Goal: Task Accomplishment & Management: Use online tool/utility

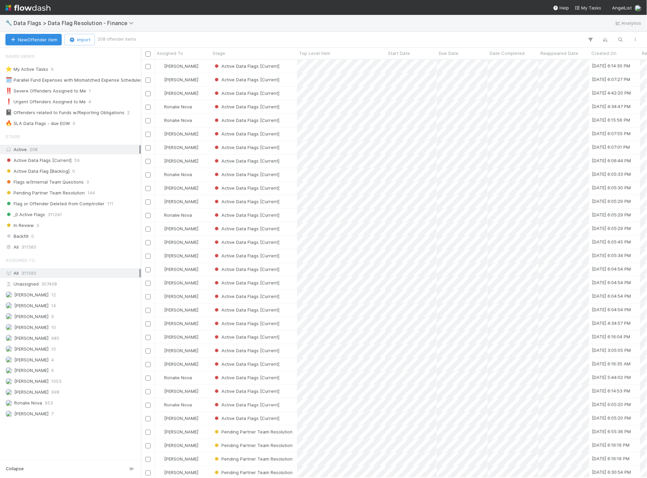
scroll to position [413, 500]
drag, startPoint x: 0, startPoint y: 0, endPoint x: 29, endPoint y: 9, distance: 30.9
click at [29, 9] on img at bounding box center [27, 8] width 45 height 12
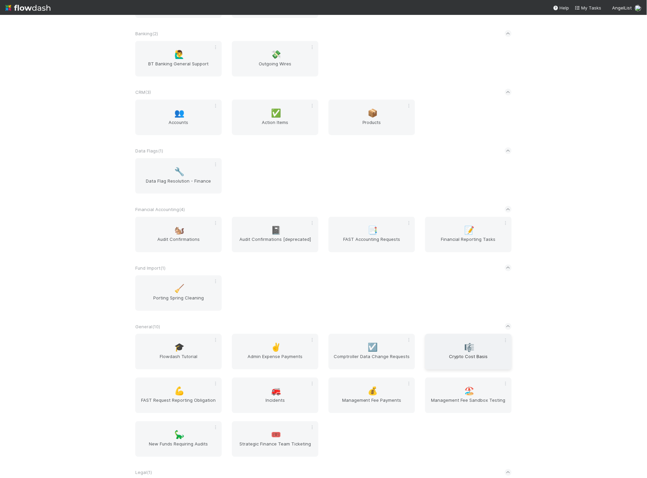
scroll to position [150, 0]
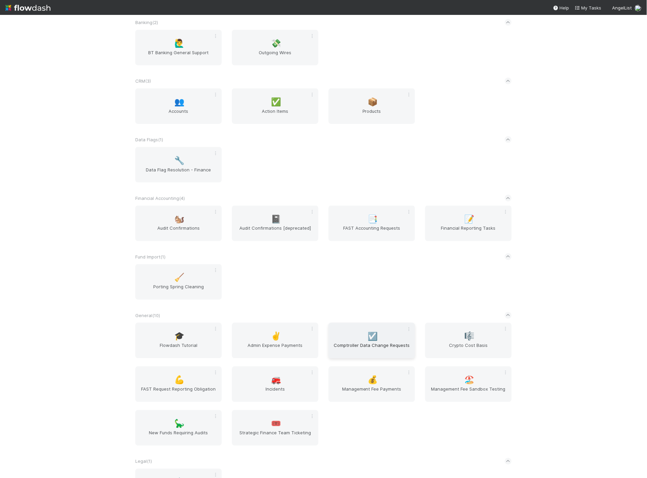
click at [368, 332] on span "☑️" at bounding box center [373, 336] width 10 height 9
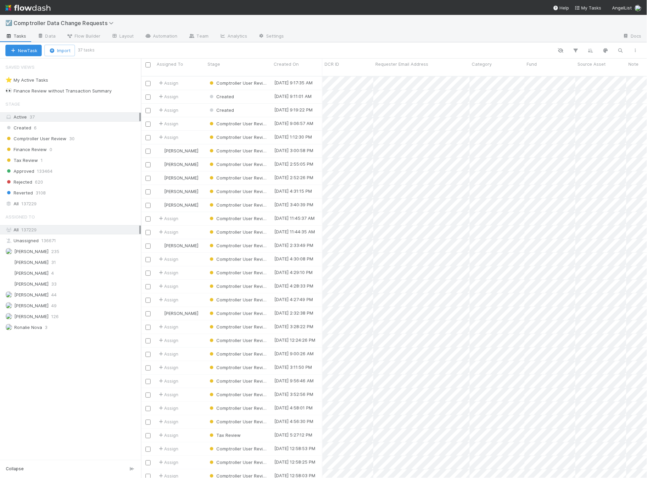
scroll to position [402, 500]
click at [32, 5] on img at bounding box center [27, 8] width 45 height 12
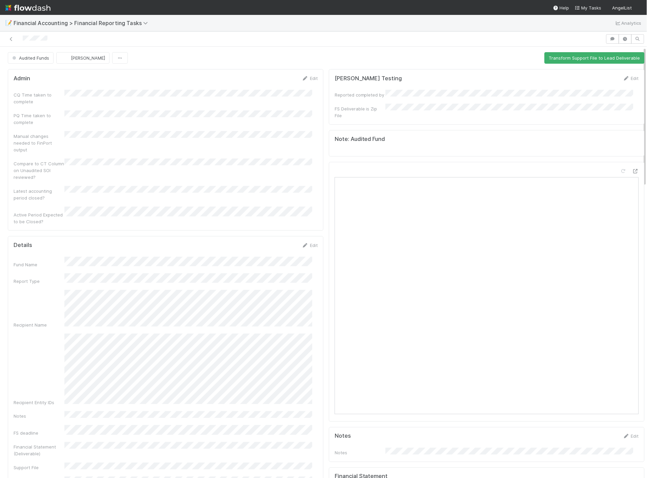
click at [15, 8] on img at bounding box center [27, 8] width 45 height 12
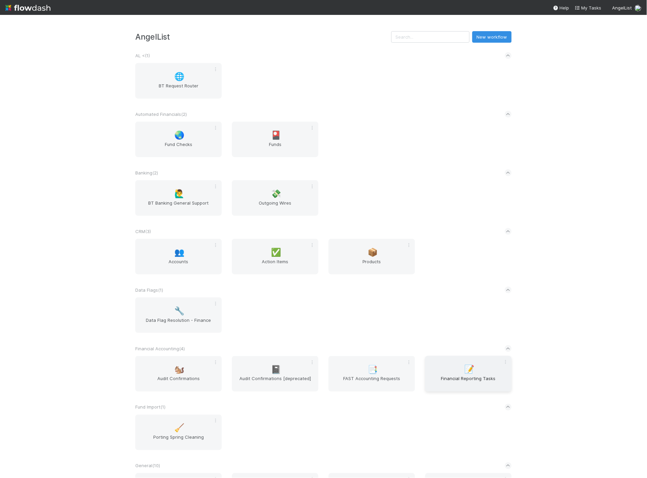
click at [448, 386] on span "Financial Reporting Tasks" at bounding box center [468, 383] width 81 height 14
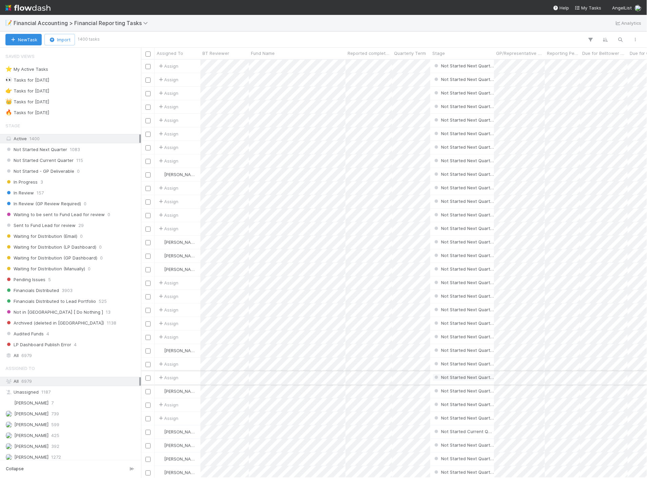
scroll to position [413, 500]
click at [58, 162] on span "Not Started Current Quarter" at bounding box center [39, 160] width 68 height 8
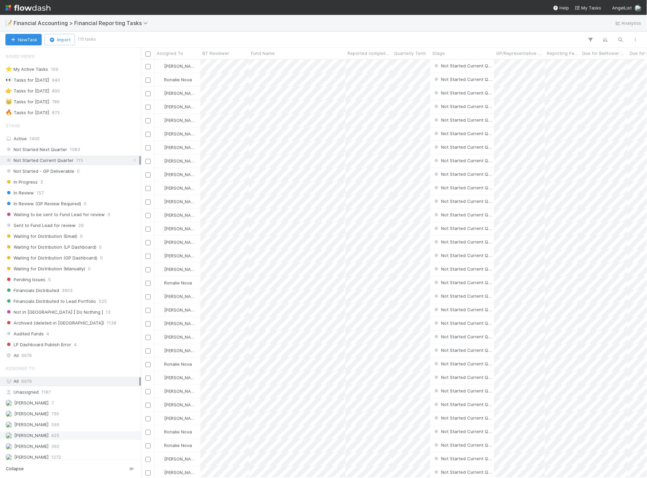
scroll to position [38, 0]
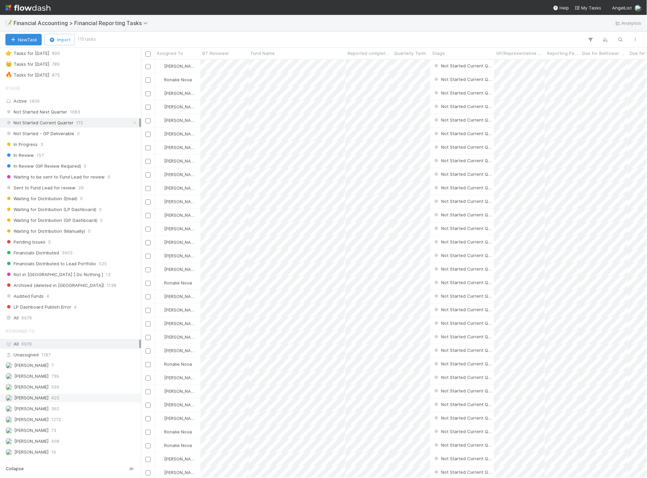
click at [55, 403] on div "Jacob Luna 425" at bounding box center [72, 398] width 134 height 8
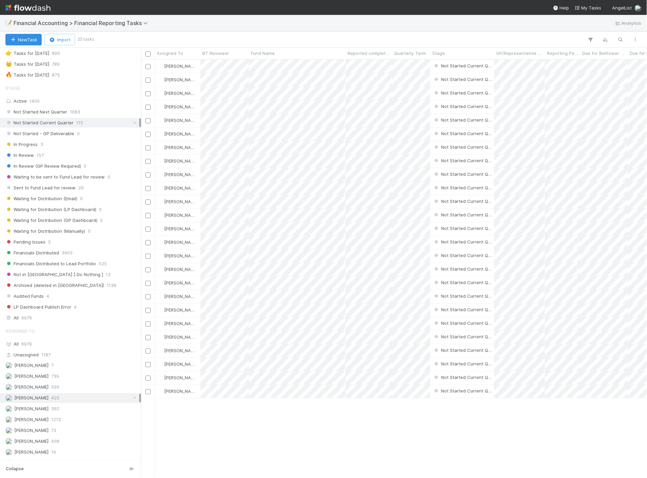
scroll to position [413, 500]
click at [557, 52] on span "Reporting Period" at bounding box center [563, 53] width 32 height 7
click at [71, 188] on div "Sort Oldest → Newest Sort Newest → Oldest" at bounding box center [323, 239] width 647 height 478
click at [72, 182] on div "Stage Active 1400 Not Started Next Quarter 1083 Not Started Current Quarter 115…" at bounding box center [70, 201] width 141 height 241
click at [33, 319] on div "All 6979" at bounding box center [72, 318] width 134 height 8
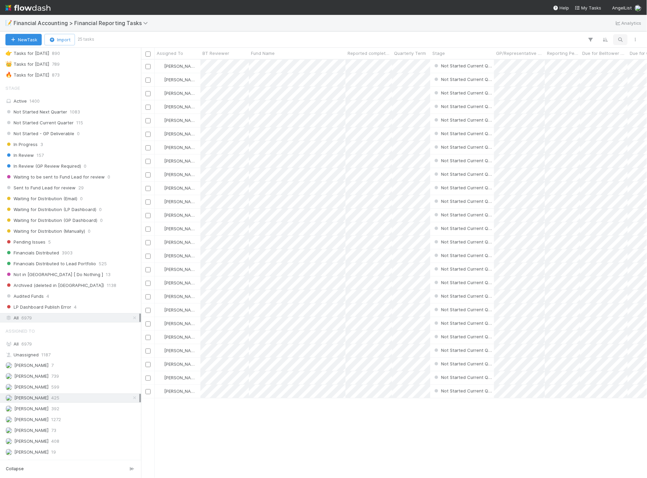
click at [618, 41] on icon "button" at bounding box center [620, 40] width 7 height 6
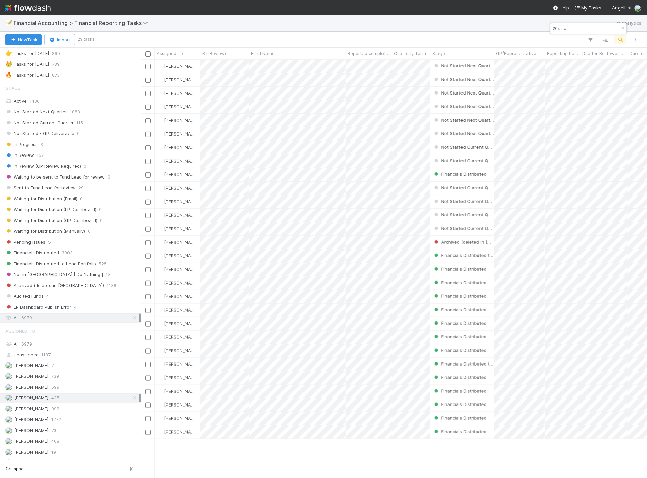
scroll to position [413, 500]
type input "20sales"
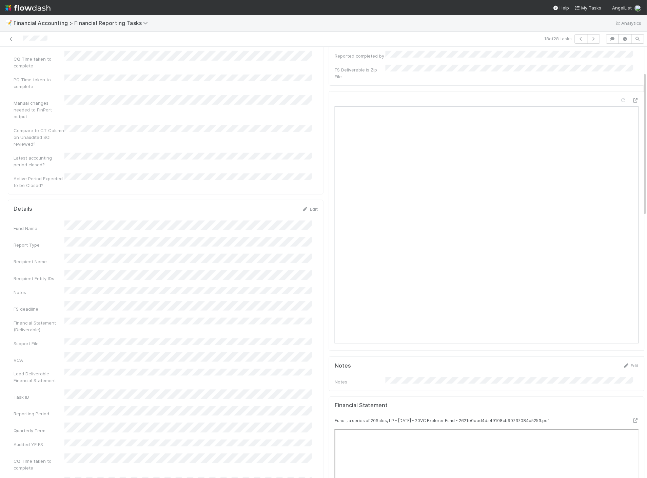
scroll to position [75, 0]
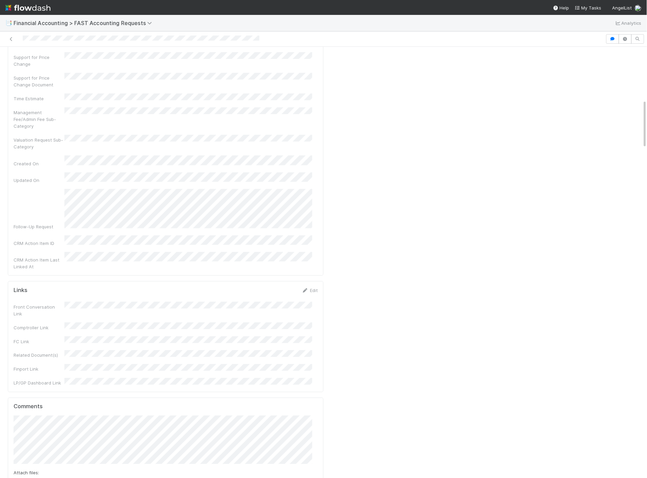
scroll to position [866, 0]
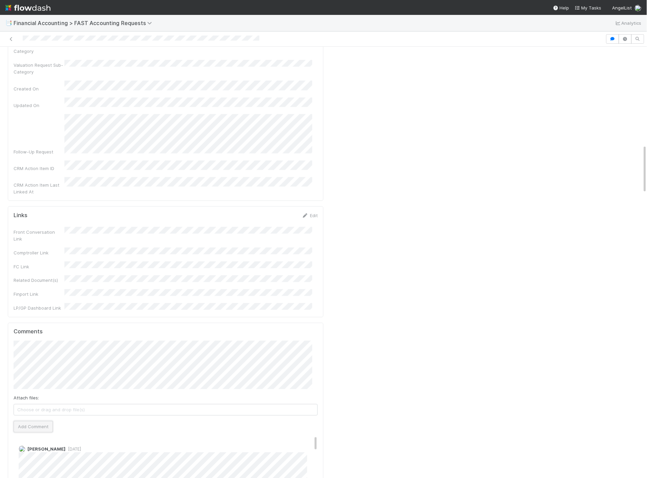
click at [21, 421] on button "Add Comment" at bounding box center [33, 427] width 39 height 12
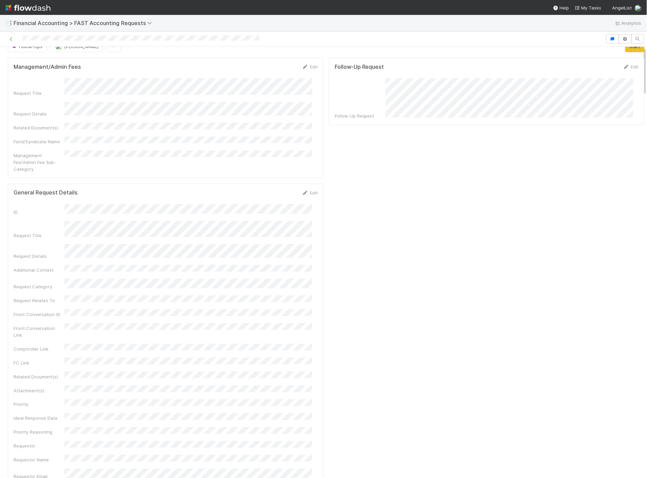
scroll to position [0, 0]
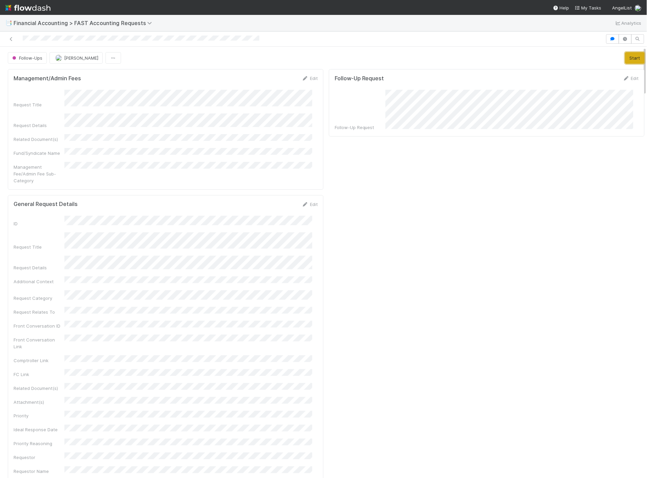
click at [625, 60] on button "Start" at bounding box center [634, 58] width 19 height 12
click at [539, 56] on button "Complete" at bounding box center [543, 58] width 29 height 12
